Goal: Information Seeking & Learning: Learn about a topic

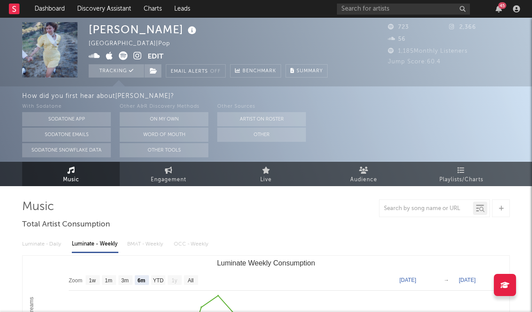
select select "6m"
click at [12, 8] on rect at bounding box center [14, 9] width 11 height 11
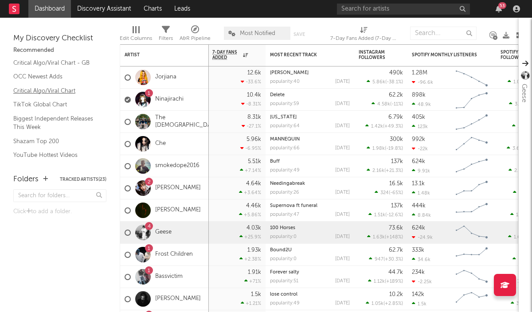
scroll to position [35, 0]
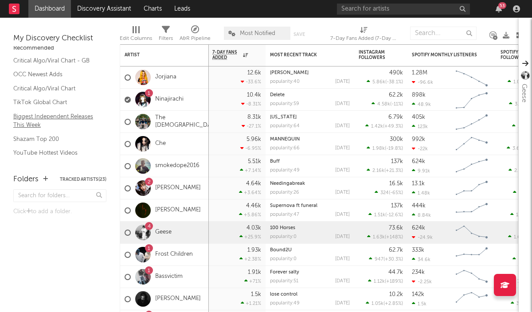
click at [76, 116] on link "Biggest Independent Releases This Week" at bounding box center [55, 121] width 84 height 18
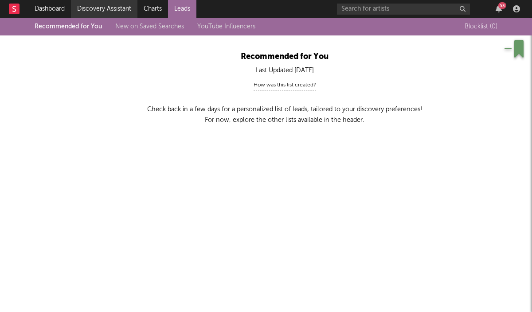
click at [109, 6] on link "Discovery Assistant" at bounding box center [104, 9] width 67 height 18
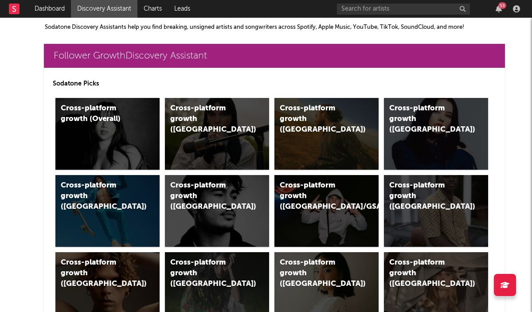
scroll to position [0, 0]
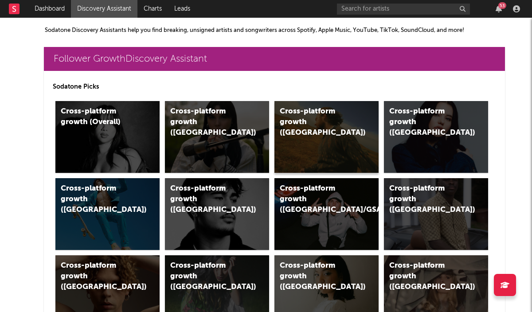
click at [317, 125] on div "Cross-platform growth ([GEOGRAPHIC_DATA])" at bounding box center [317, 122] width 75 height 32
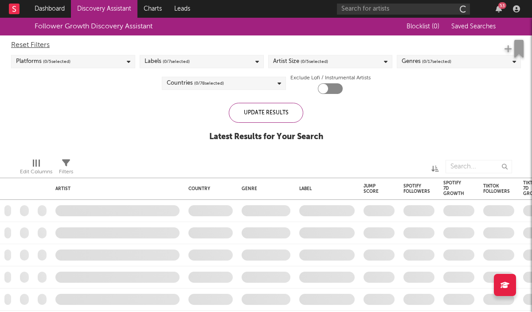
checkbox input "true"
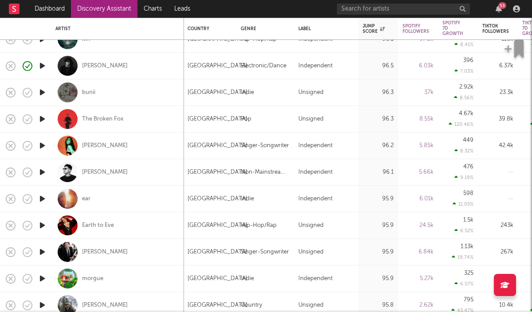
click at [137, 61] on div "[PERSON_NAME]" at bounding box center [117, 66] width 124 height 26
select select "1w"
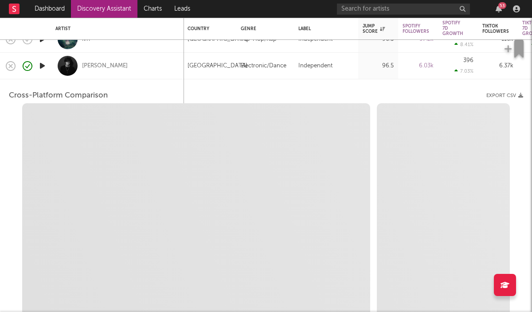
select select "6m"
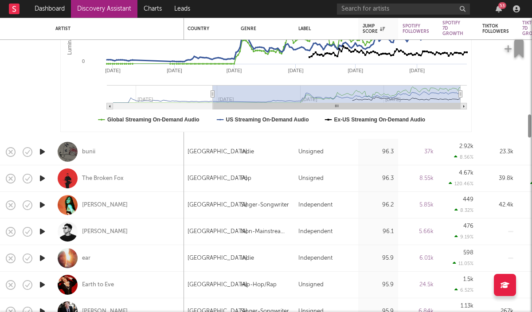
select select "1m"
